Goal: Information Seeking & Learning: Learn about a topic

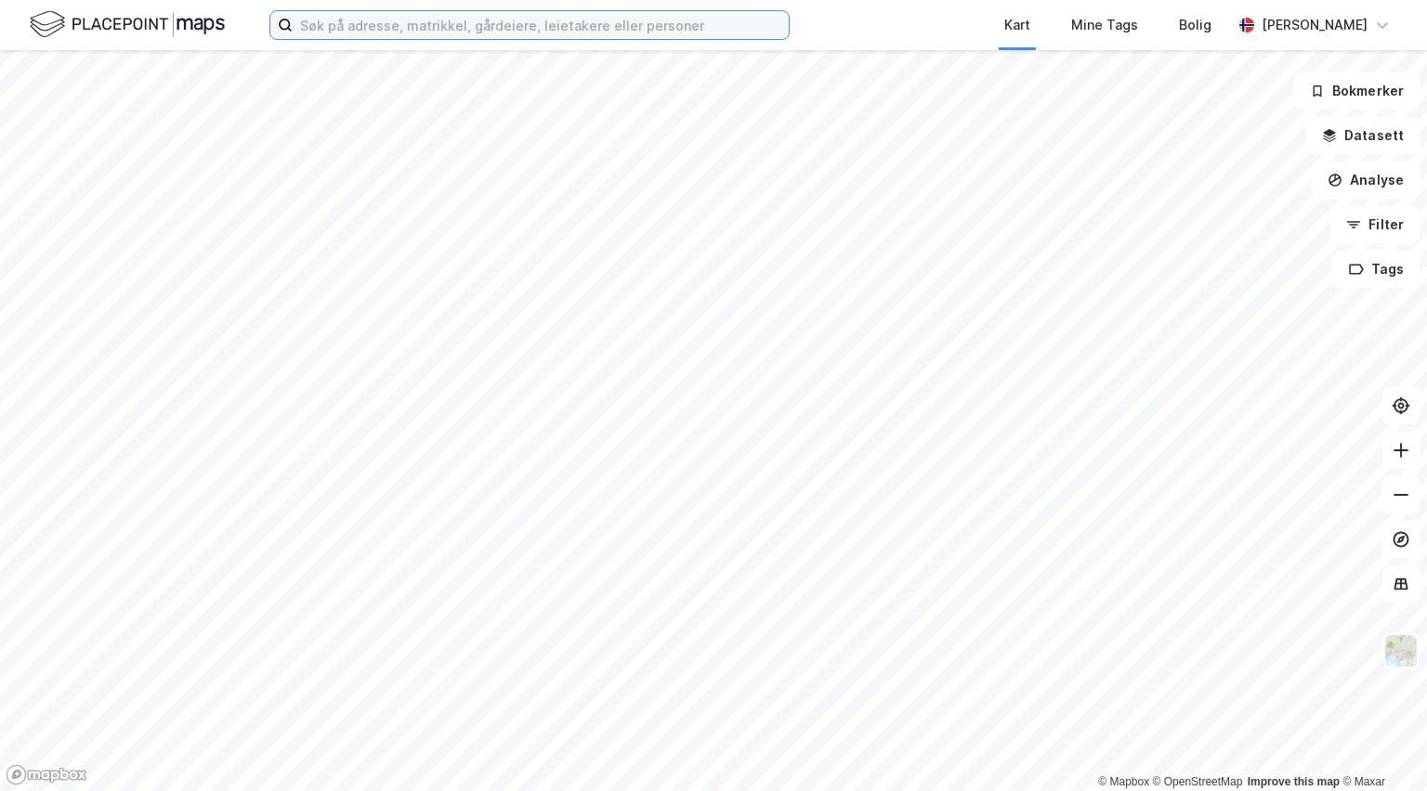
click at [466, 30] on input at bounding box center [541, 25] width 496 height 28
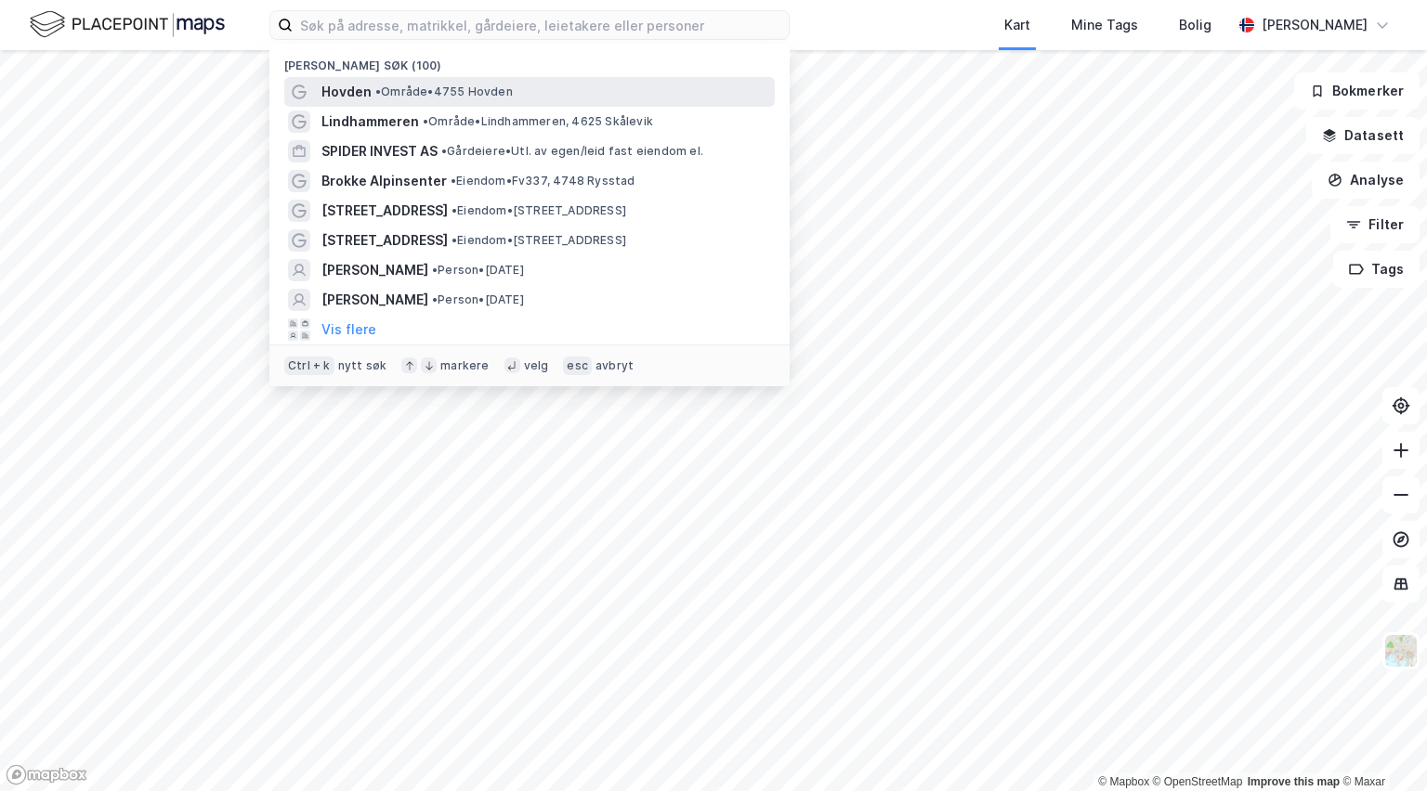
click at [360, 100] on span "Hovden" at bounding box center [346, 92] width 50 height 22
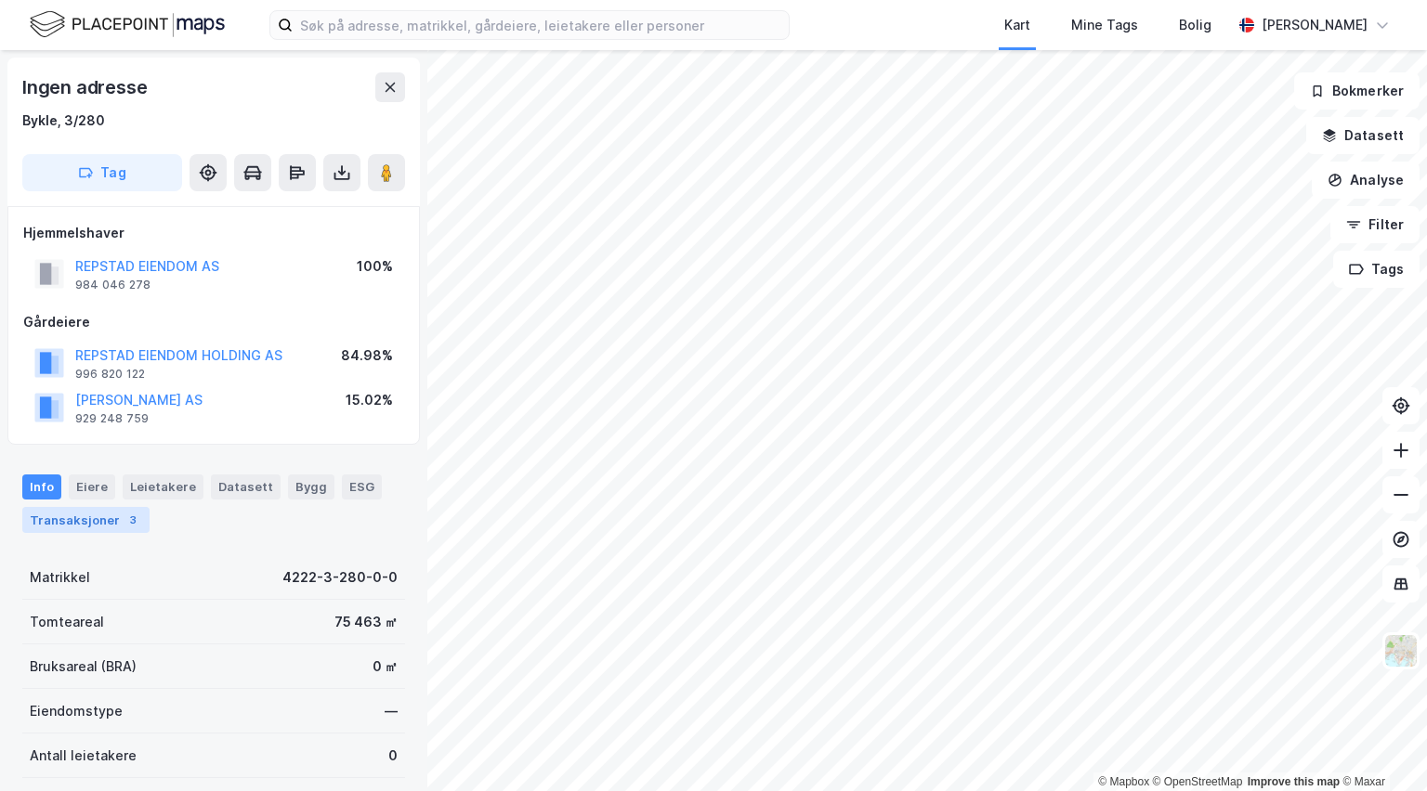
click at [89, 516] on div "Transaksjoner 3" at bounding box center [85, 520] width 127 height 26
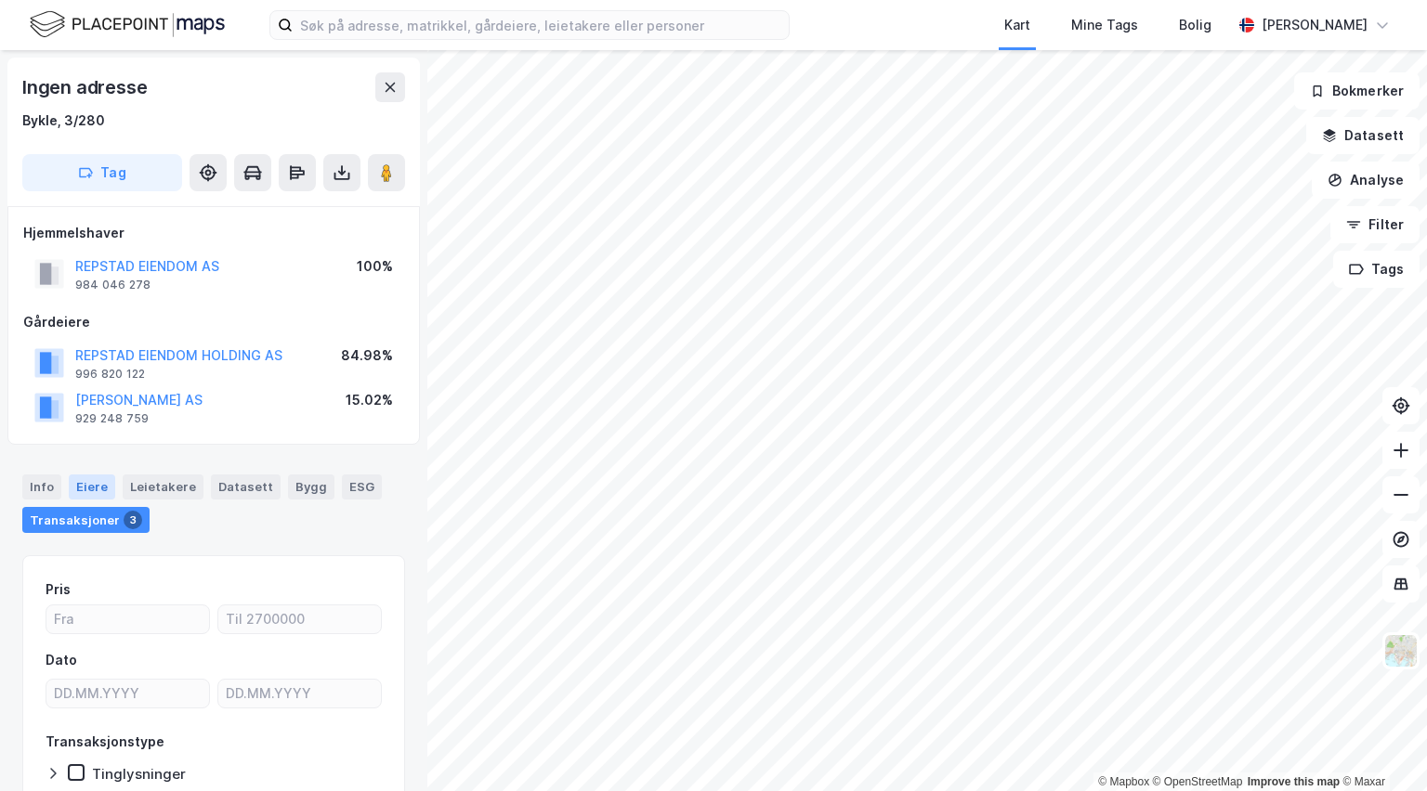
click at [85, 496] on div "Eiere" at bounding box center [92, 487] width 46 height 24
